Goal: Navigation & Orientation: Find specific page/section

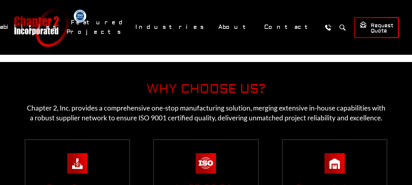
scroll to position [1114, 0]
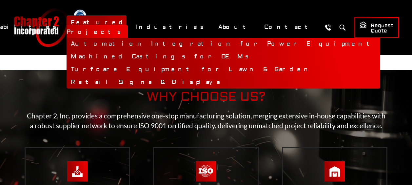
click at [167, 45] on link "Automation Integration for Power Equipment" at bounding box center [224, 44] width 314 height 13
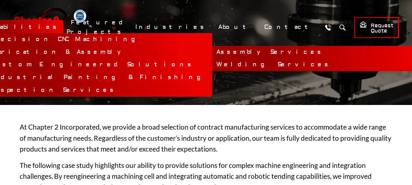
click at [212, 53] on link "Assembly Services" at bounding box center [325, 52] width 227 height 13
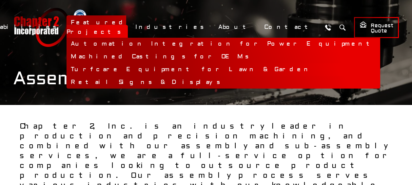
click at [170, 69] on link "Turfcare Equipment for Lawn & Garden" at bounding box center [224, 69] width 314 height 13
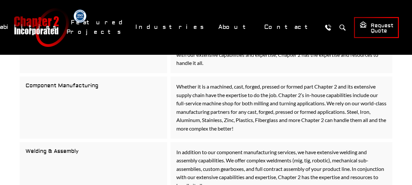
scroll to position [655, 0]
